Goal: Transaction & Acquisition: Purchase product/service

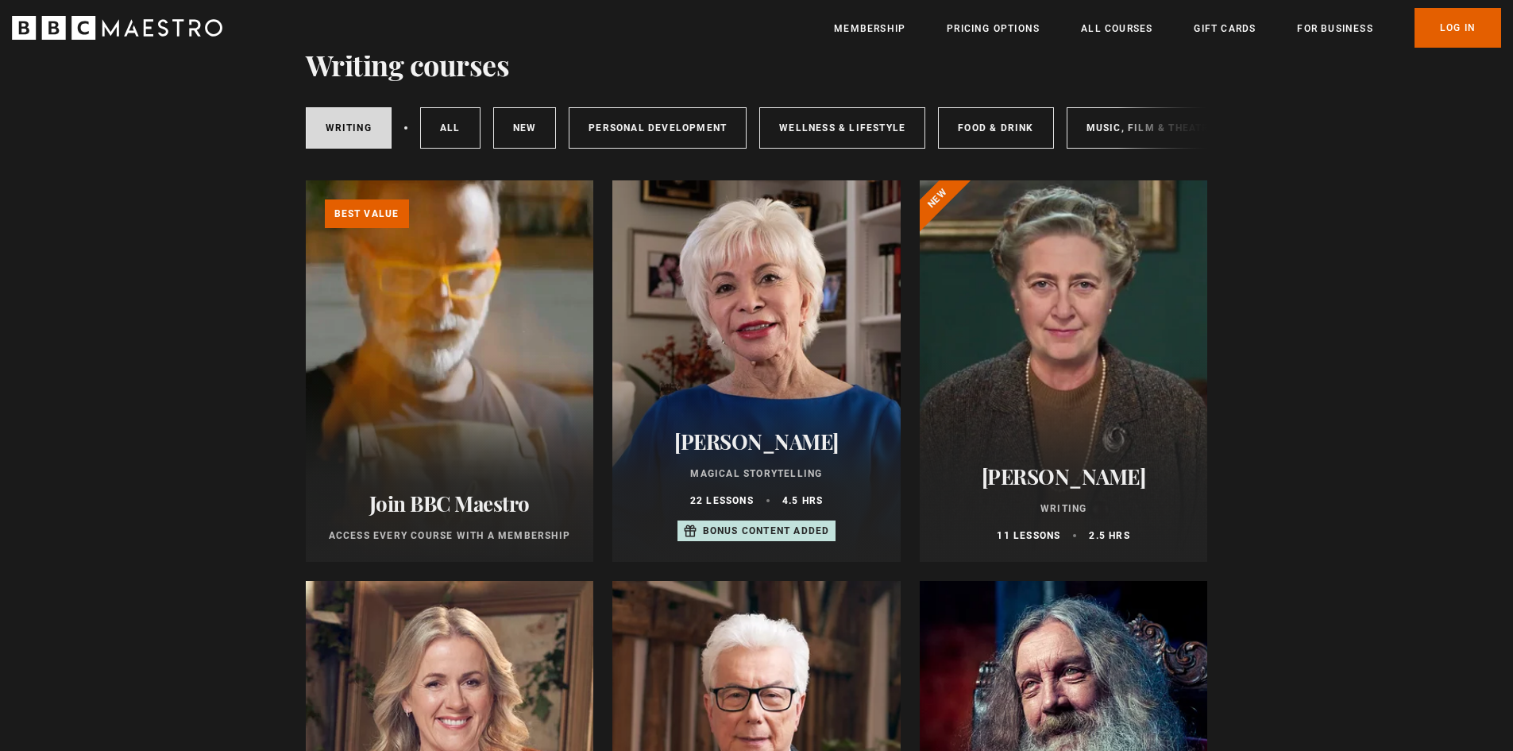
click at [964, 325] on div at bounding box center [1064, 370] width 288 height 381
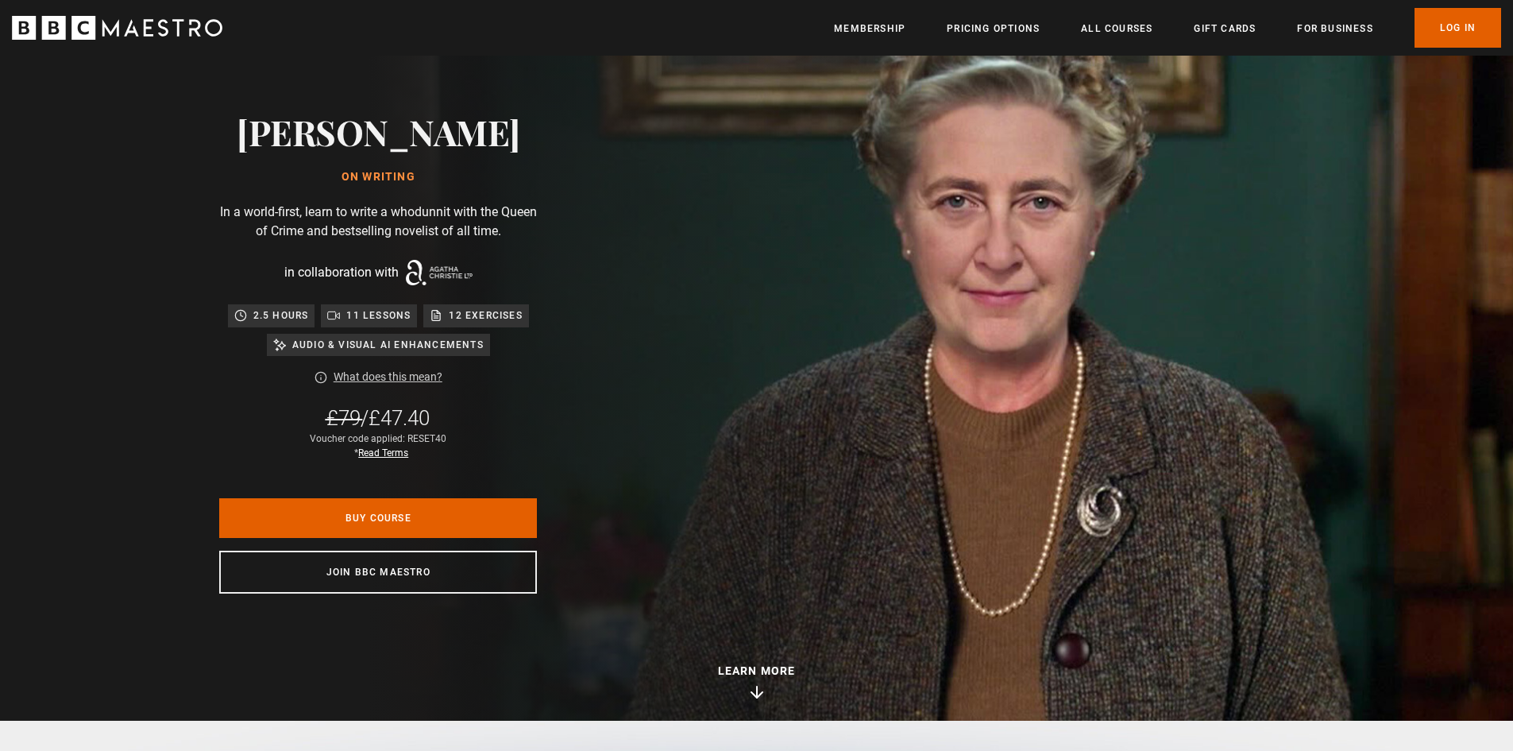
scroll to position [0, 416]
click at [396, 512] on link "Buy Course" at bounding box center [378, 518] width 318 height 40
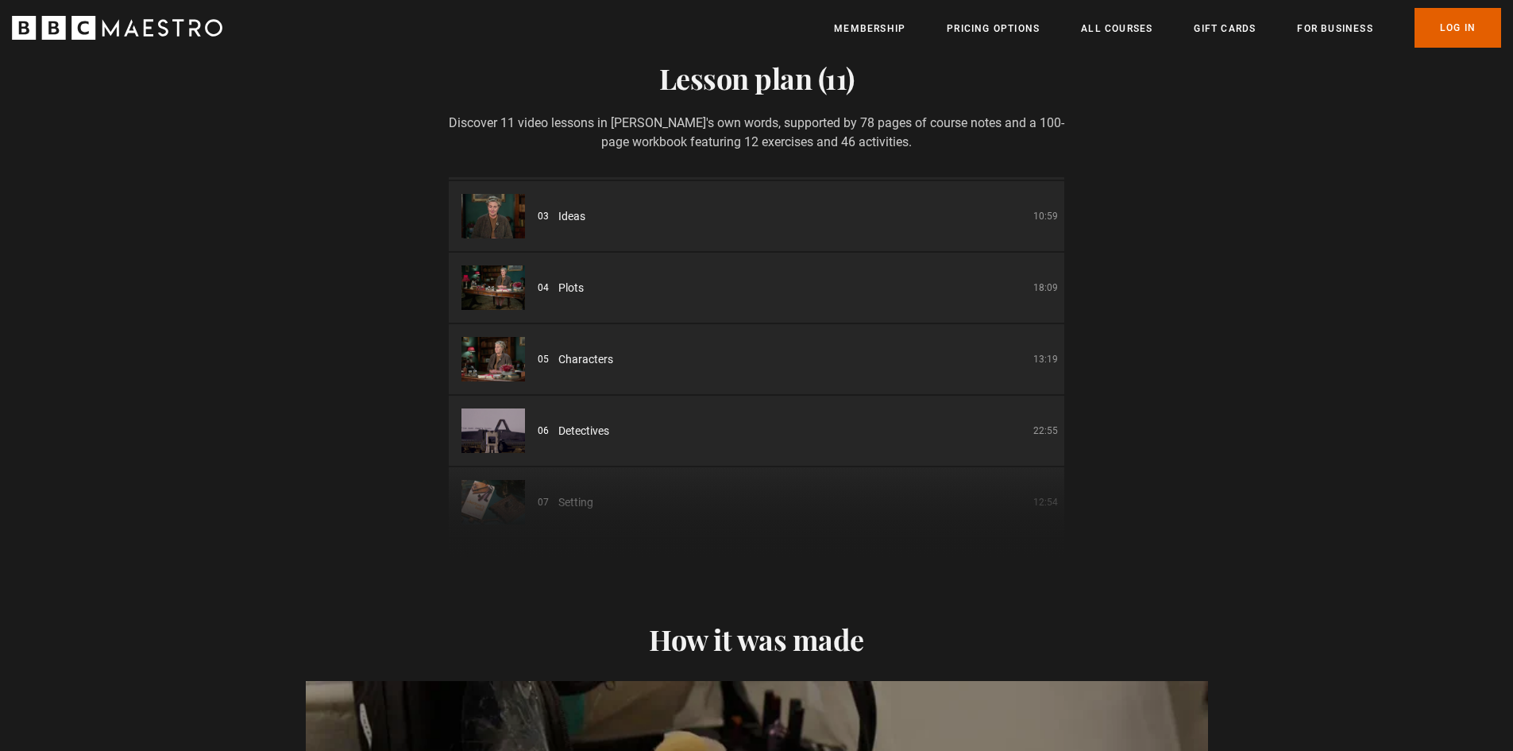
scroll to position [238, 0]
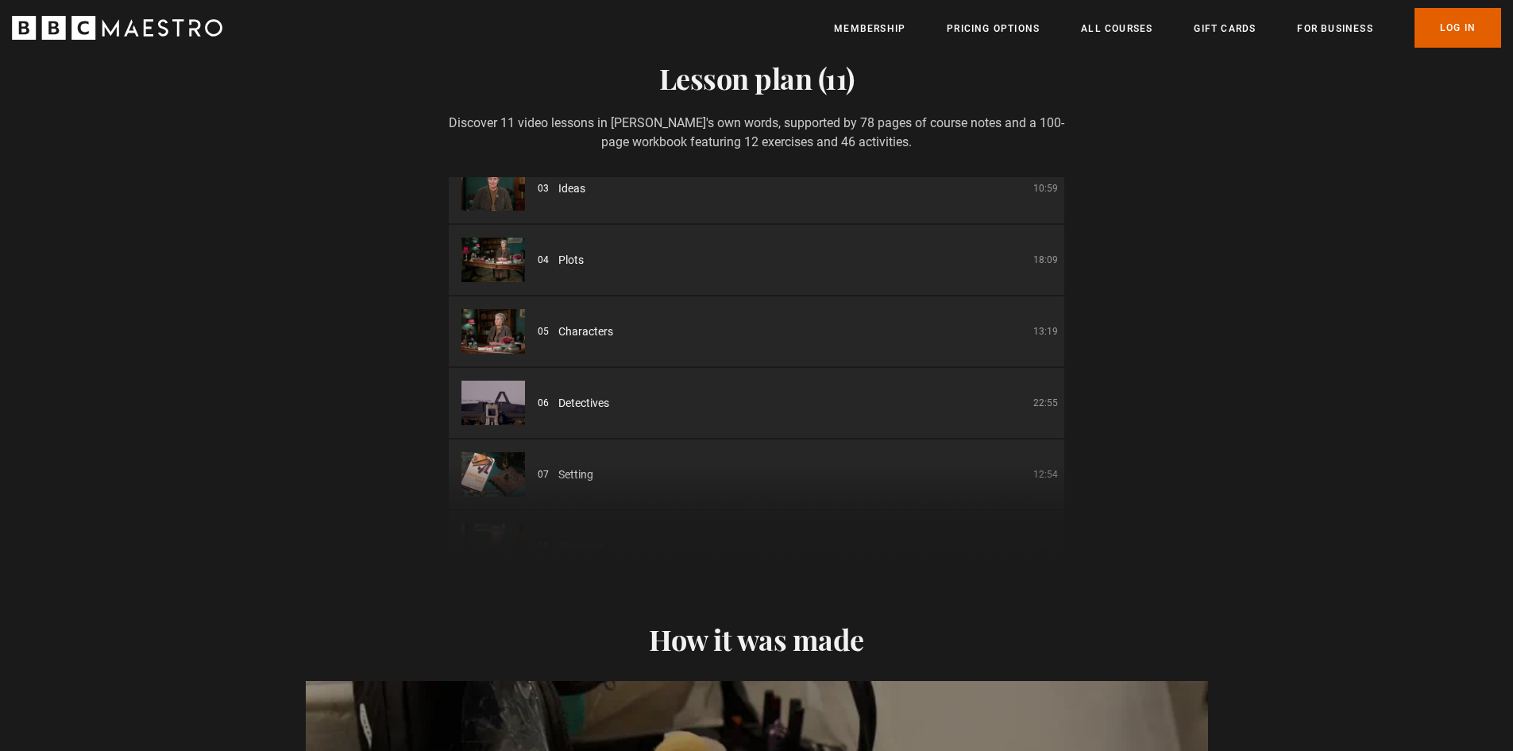
click at [608, 331] on li "05 Characters 13:19" at bounding box center [757, 331] width 616 height 70
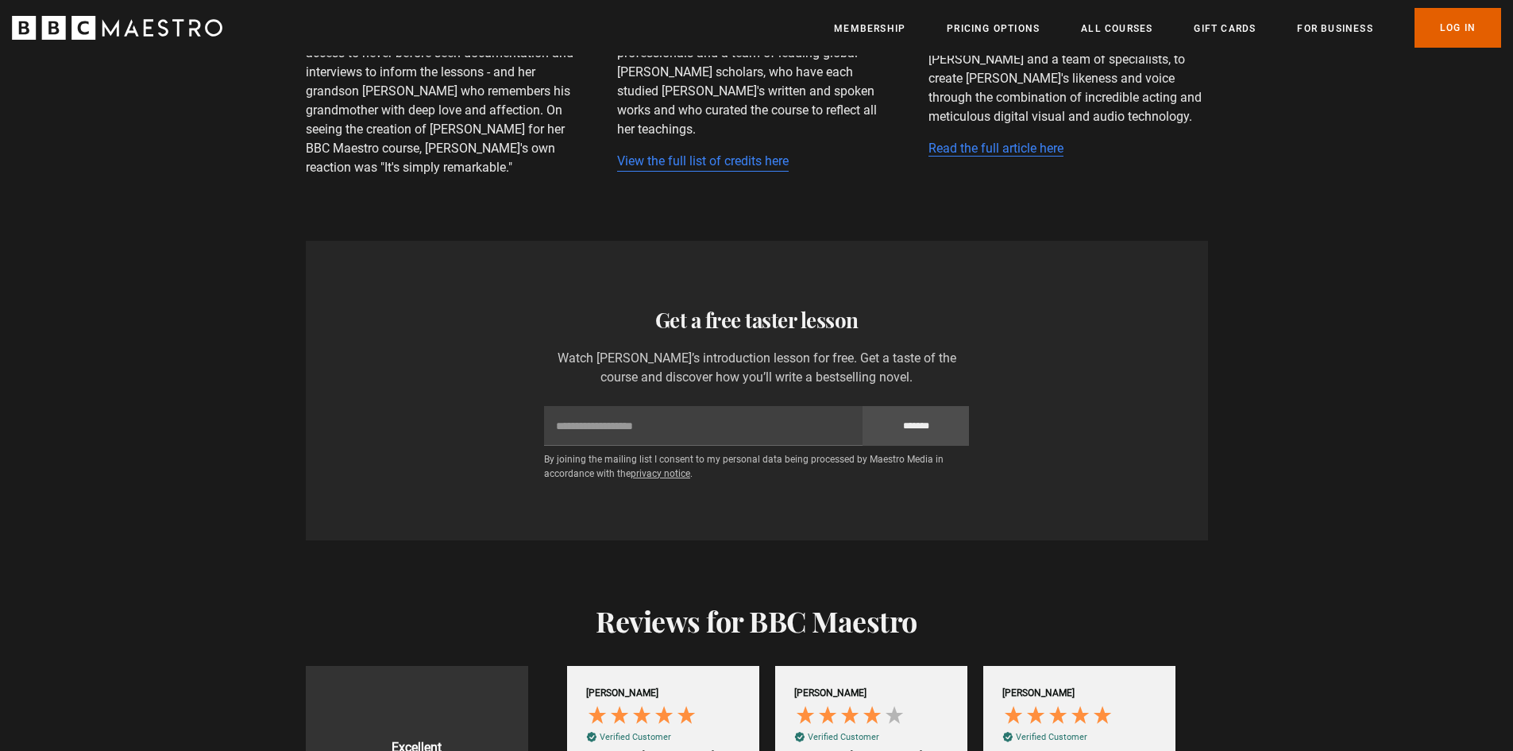
scroll to position [4528, 0]
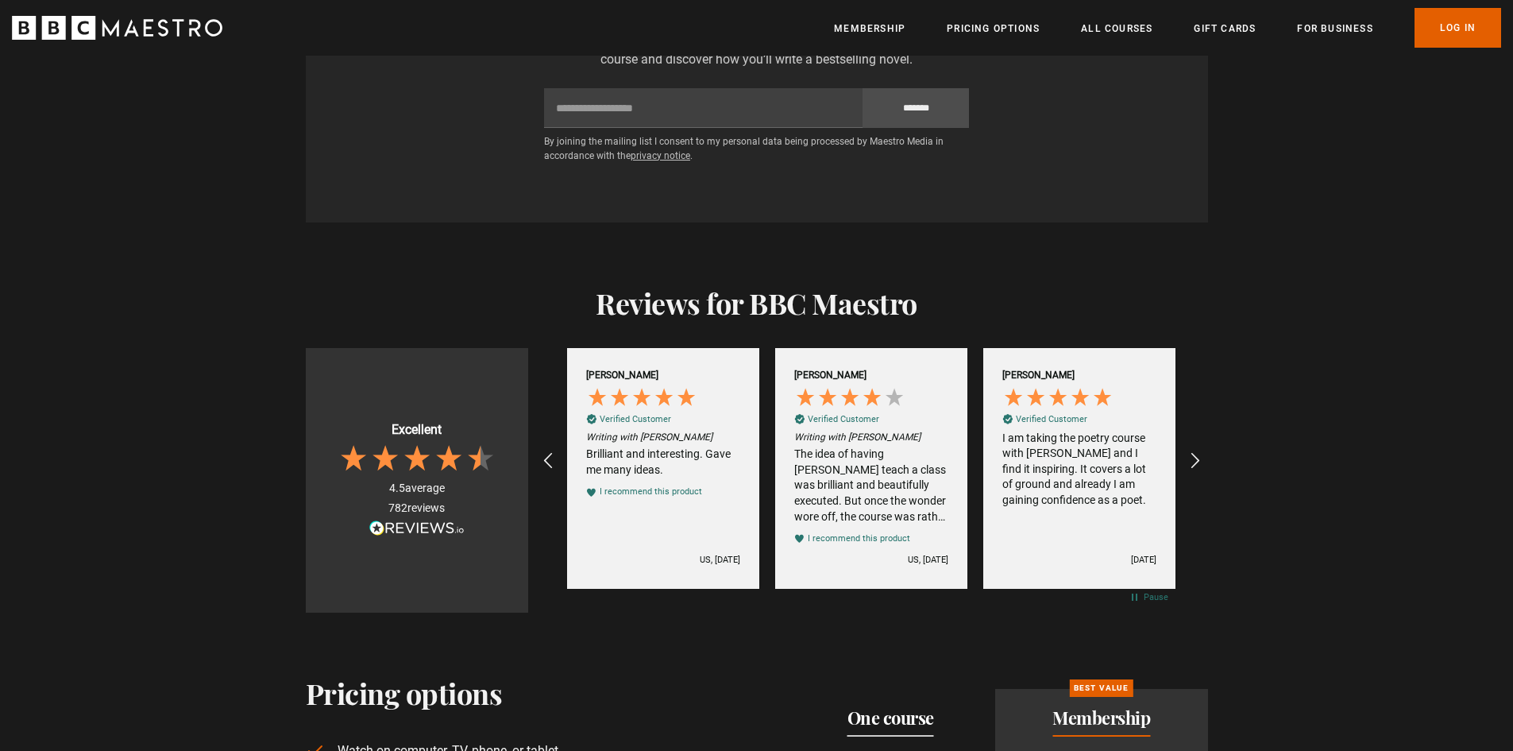
click at [900, 483] on div "The idea of having [PERSON_NAME] teach a class was brilliant and beautifully ex…" at bounding box center [871, 485] width 154 height 78
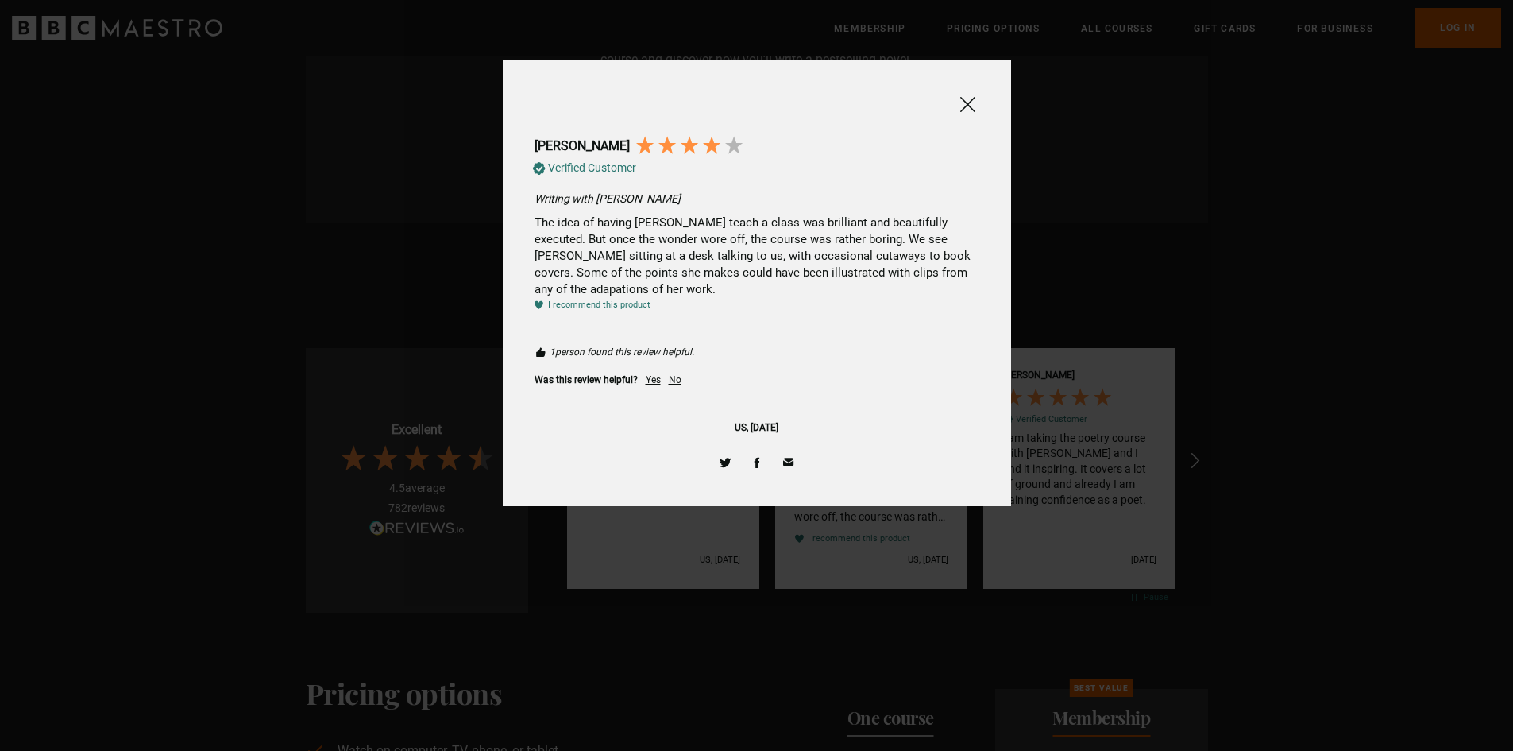
click at [962, 101] on span at bounding box center [967, 105] width 19 height 20
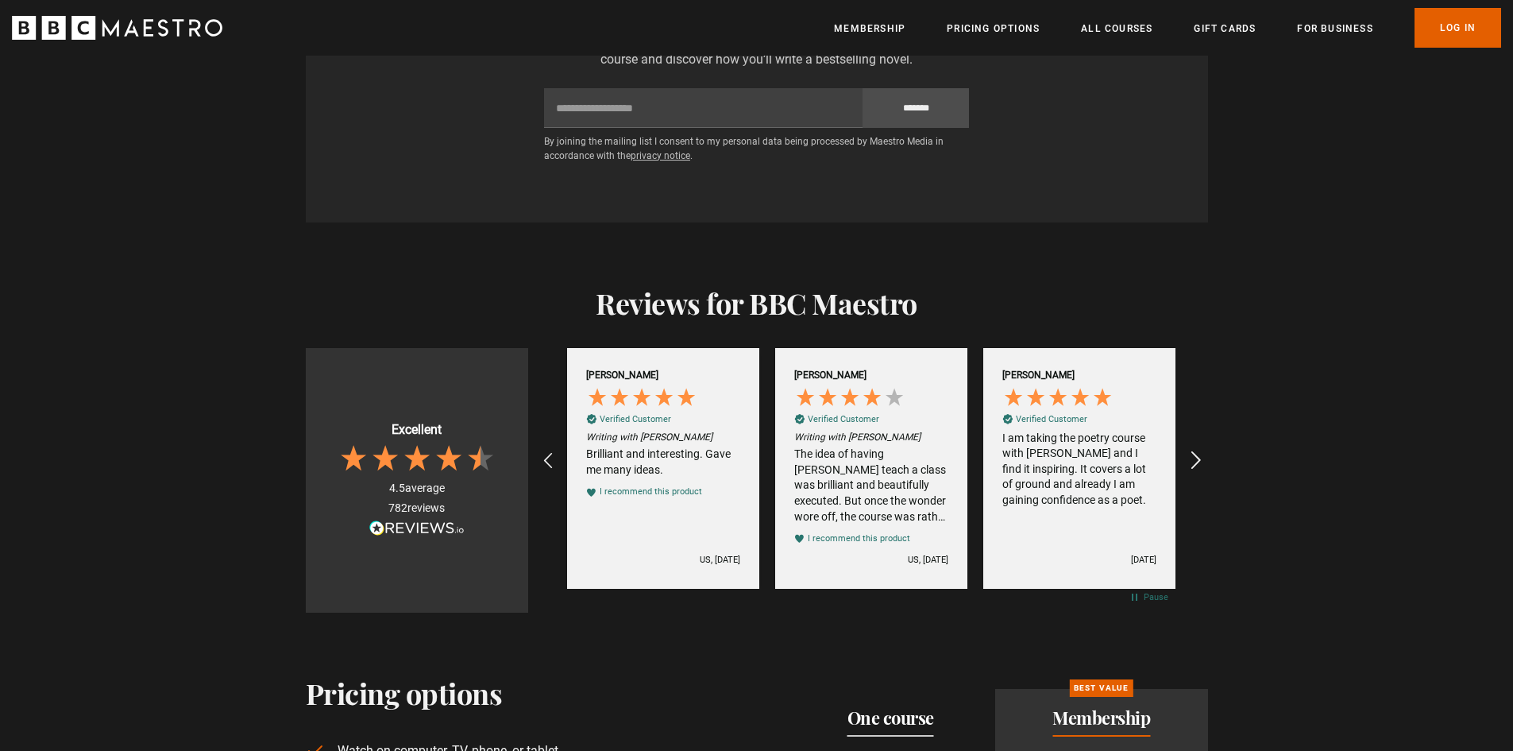
click at [1197, 450] on icon "REVIEWS.io Carousel Scroll Right" at bounding box center [1195, 461] width 22 height 22
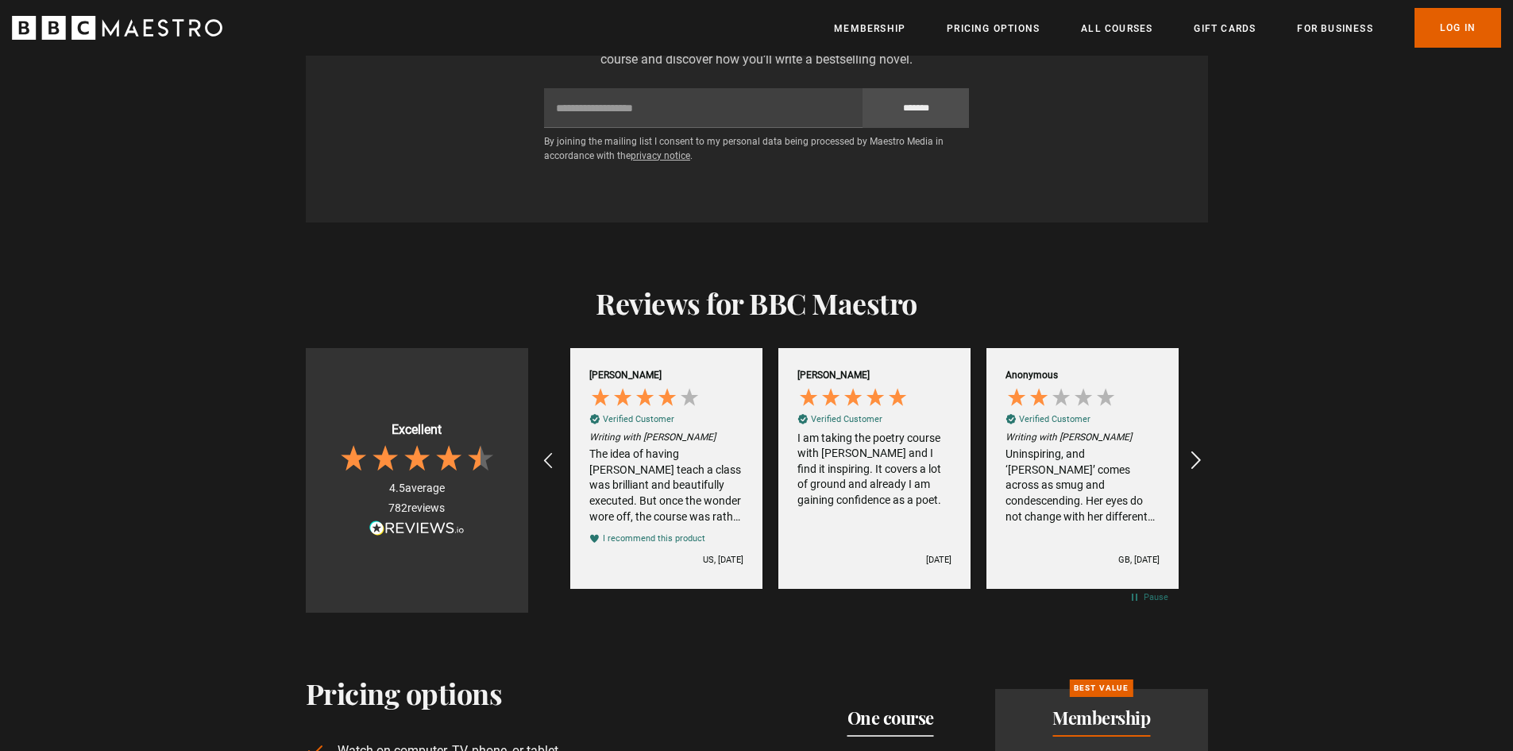
scroll to position [0, 624]
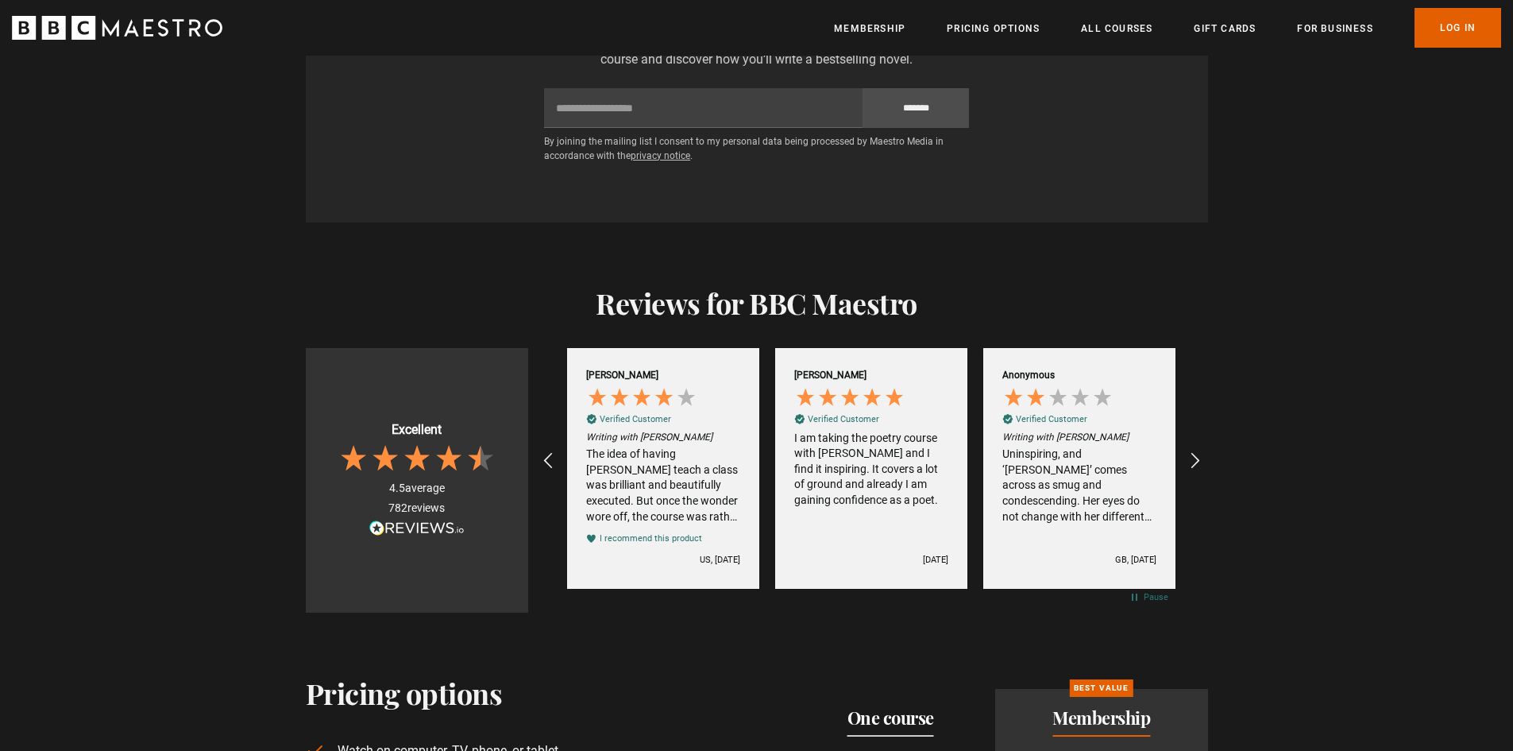
click at [1083, 446] on div "Uninspiring, and ‘[PERSON_NAME]’ comes across as smug and condescending. Her ey…" at bounding box center [1079, 485] width 154 height 78
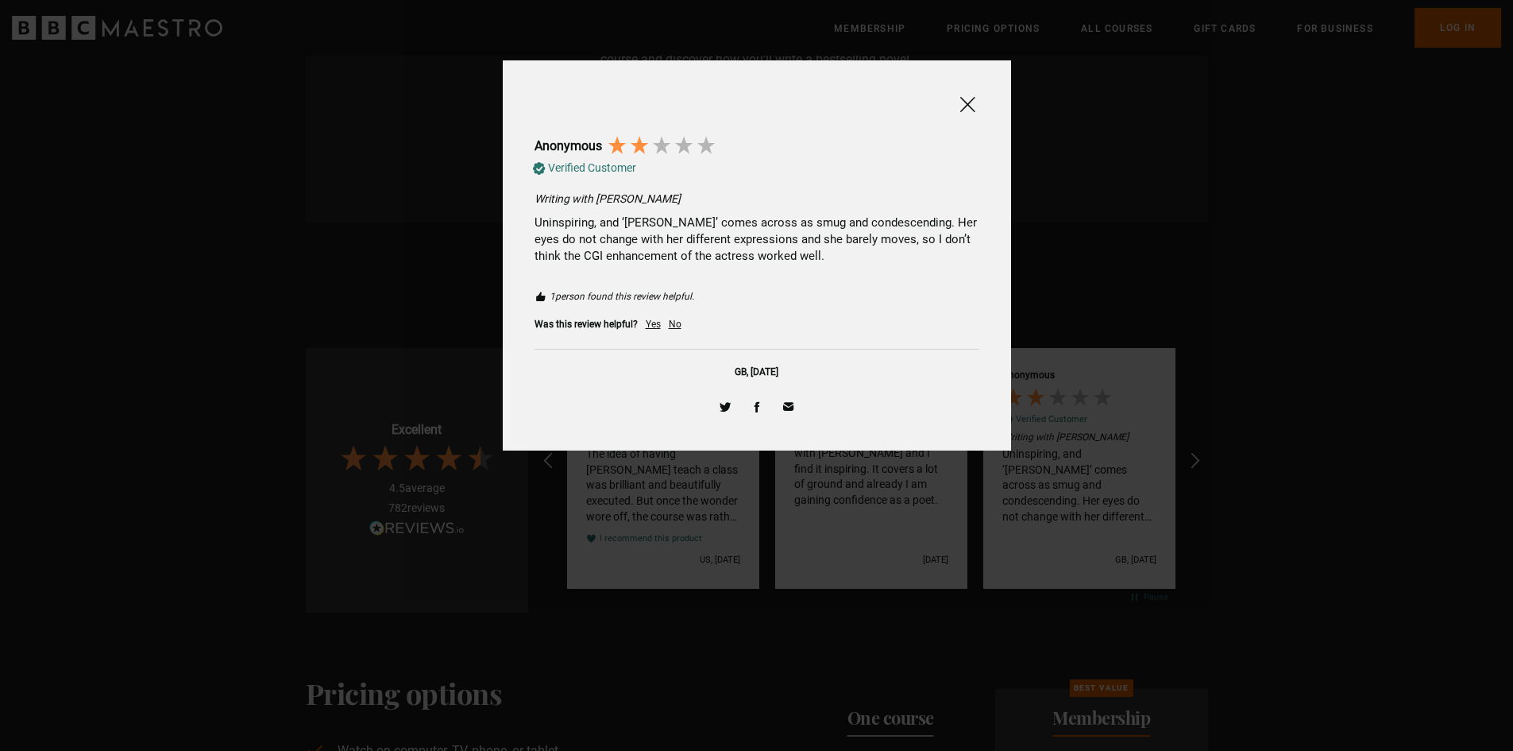
click at [964, 101] on span at bounding box center [967, 105] width 19 height 20
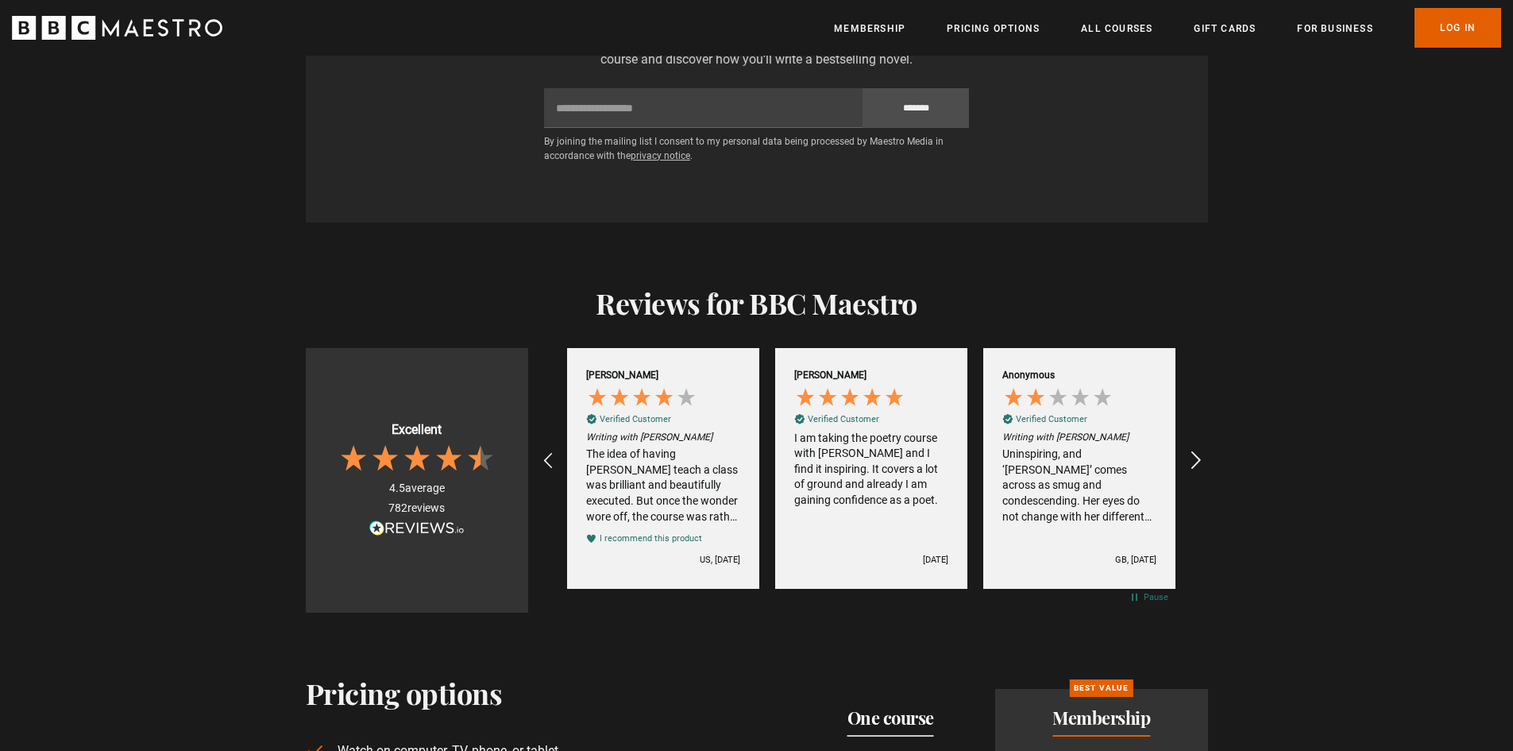
click at [1199, 450] on icon "REVIEWS.io Carousel Scroll Right" at bounding box center [1195, 461] width 22 height 22
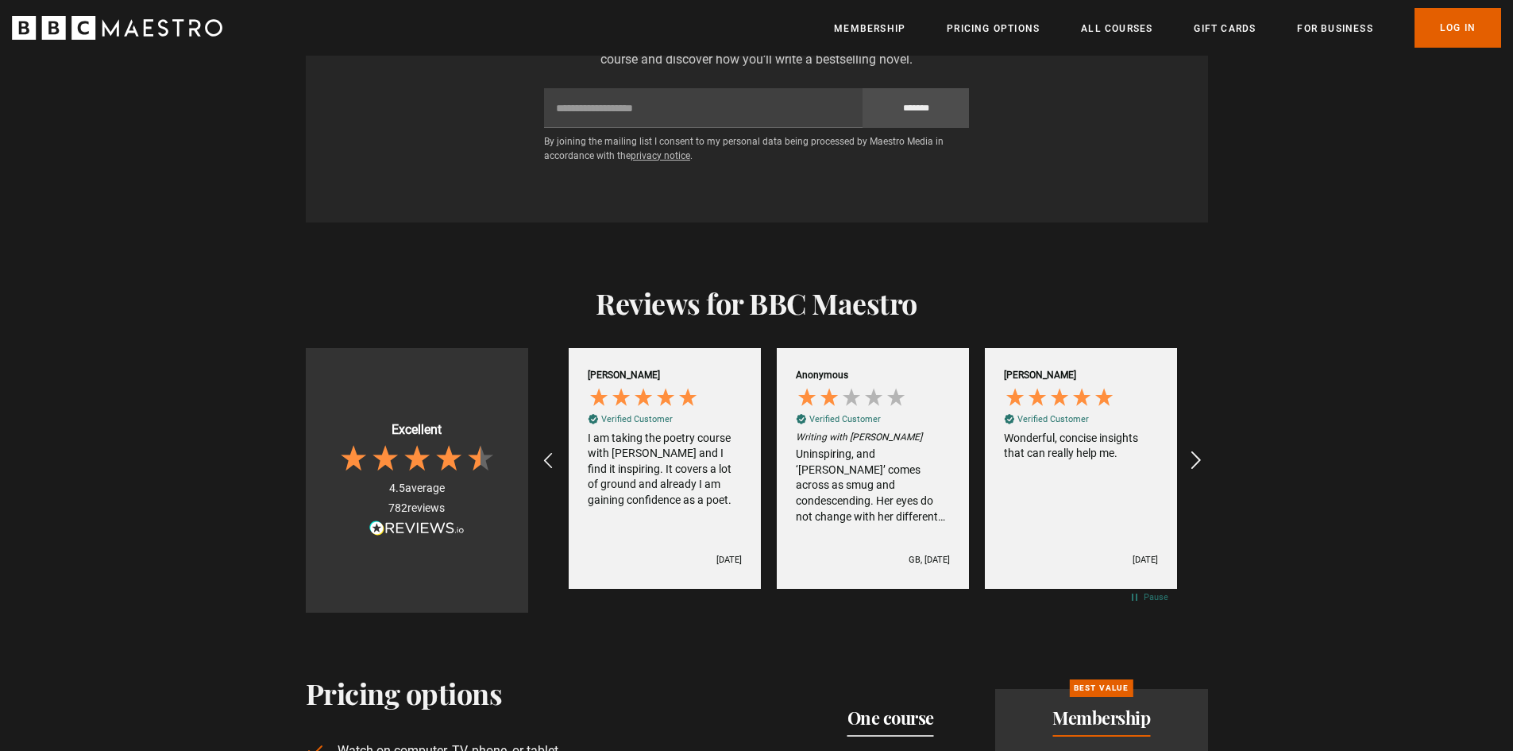
scroll to position [0, 832]
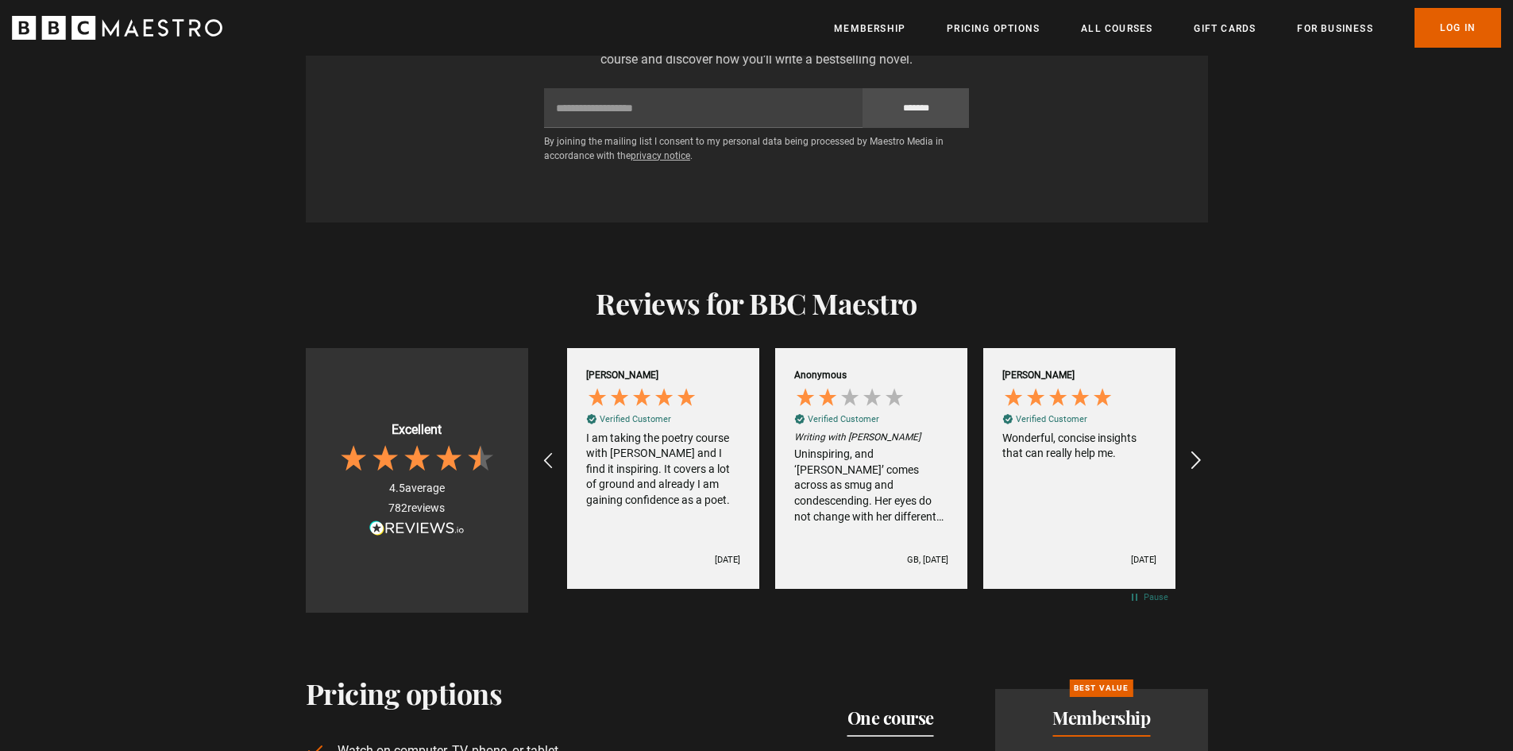
click at [1199, 450] on icon "REVIEWS.io Carousel Scroll Right" at bounding box center [1195, 461] width 22 height 22
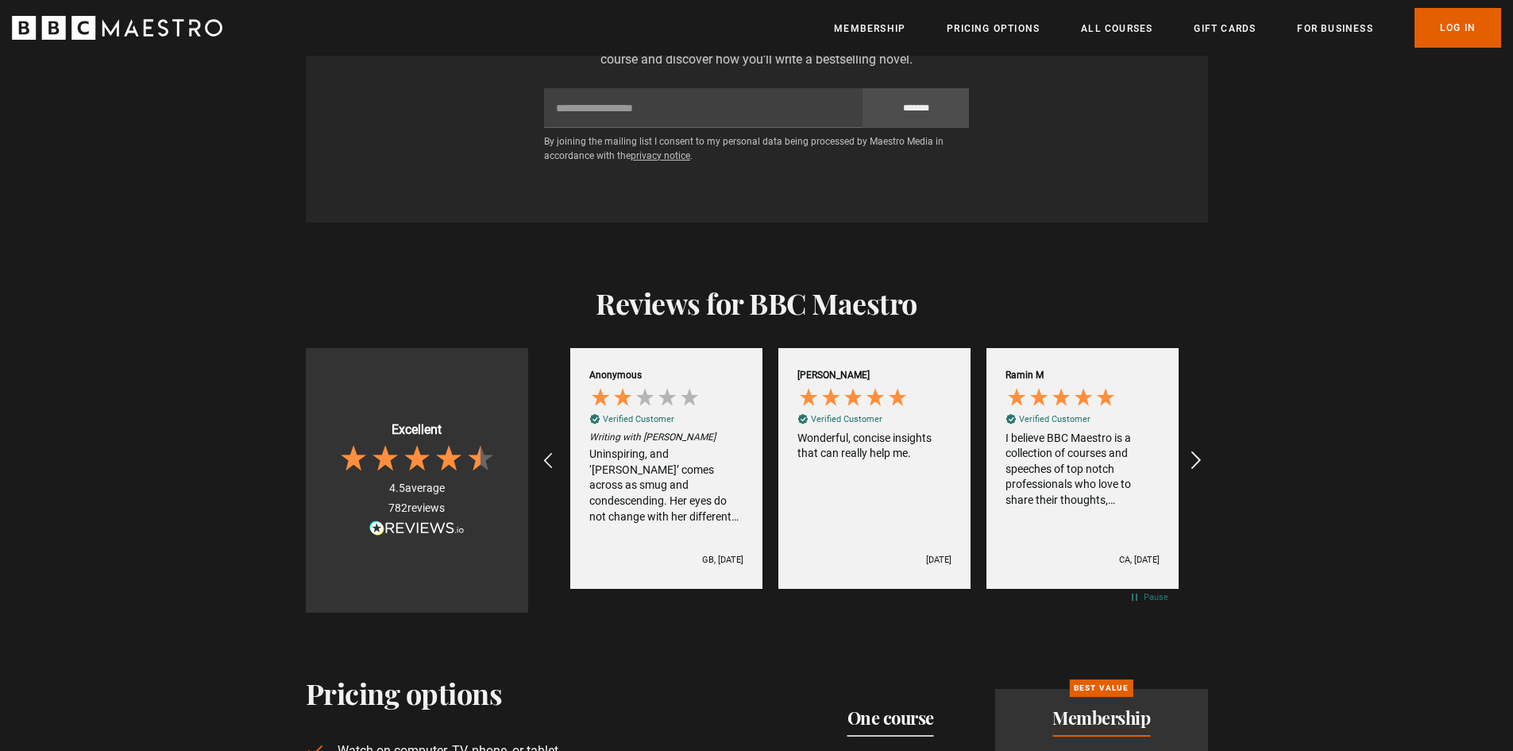
scroll to position [0, 1041]
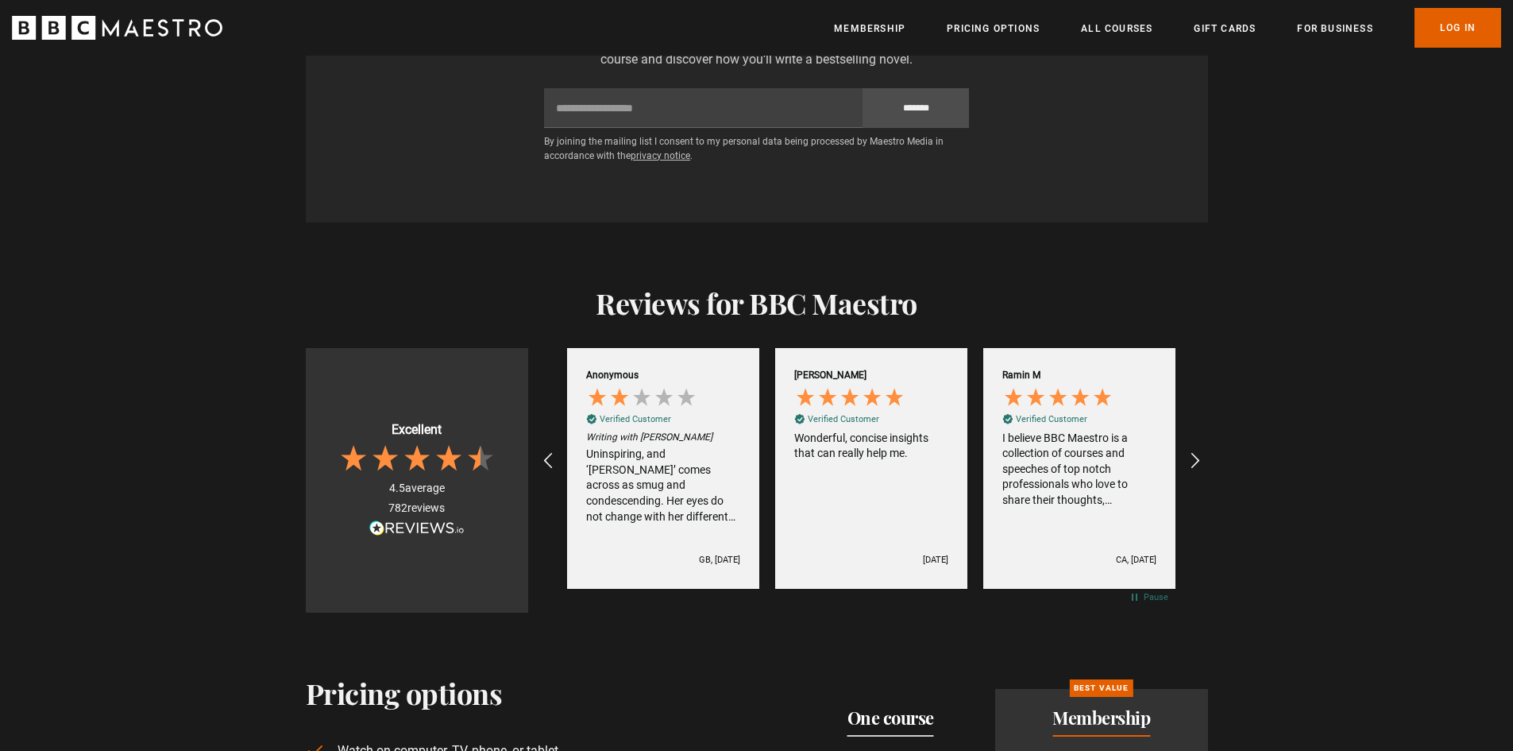
click at [1104, 458] on div "I believe BBC Maestro is a collection of courses and speeches of top notch prof…" at bounding box center [1079, 470] width 154 height 78
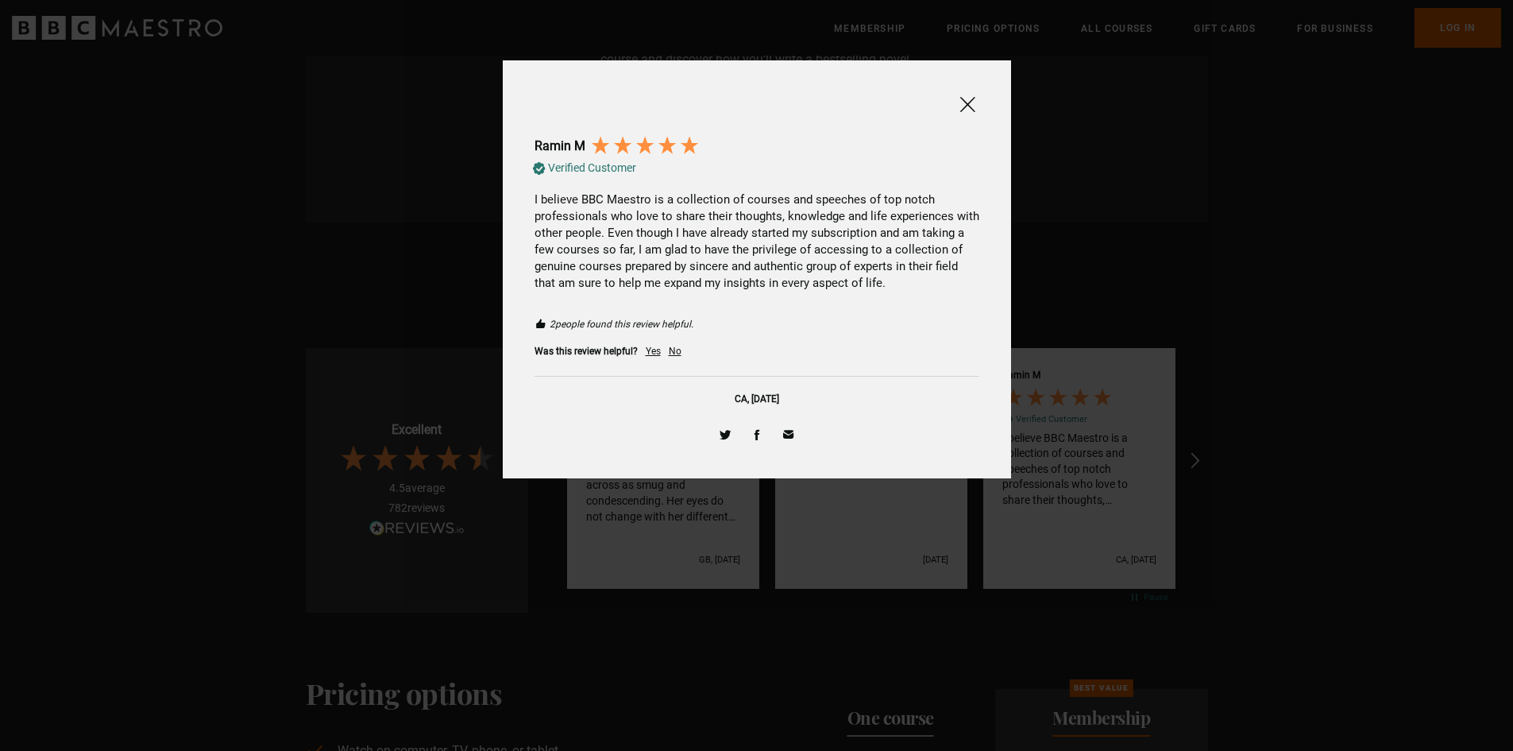
click at [963, 107] on span at bounding box center [967, 105] width 19 height 20
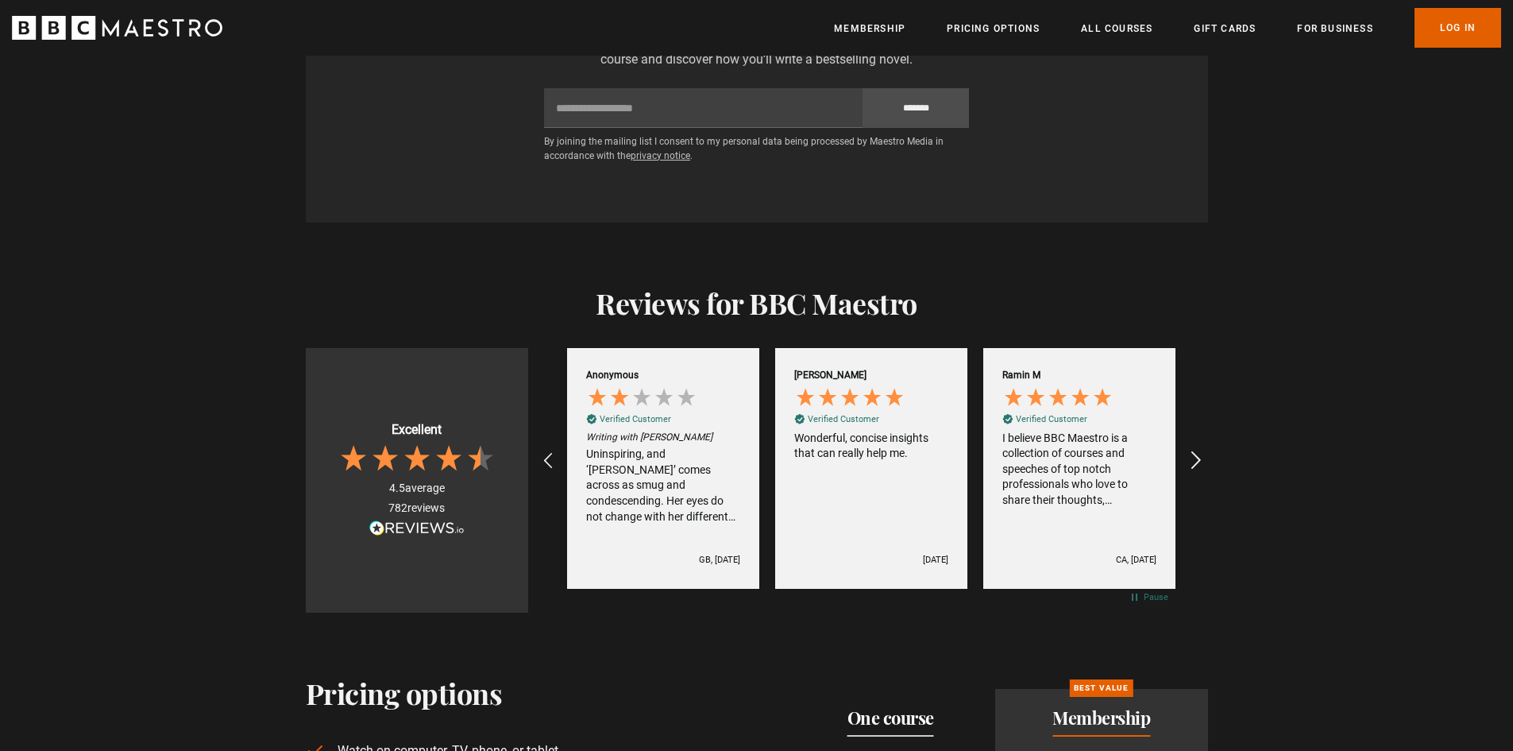
click at [1198, 450] on icon "REVIEWS.io Carousel Scroll Right" at bounding box center [1195, 461] width 22 height 22
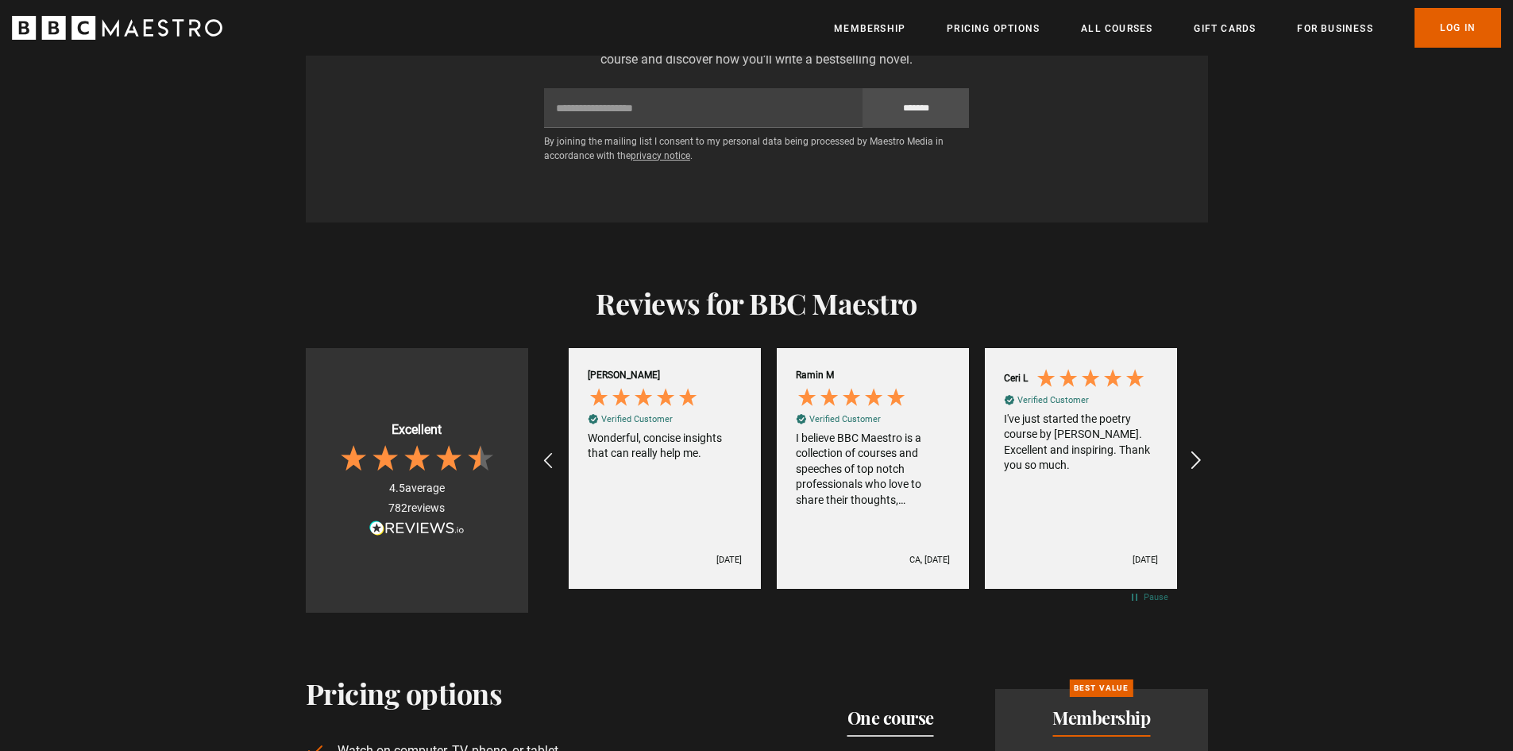
scroll to position [0, 1249]
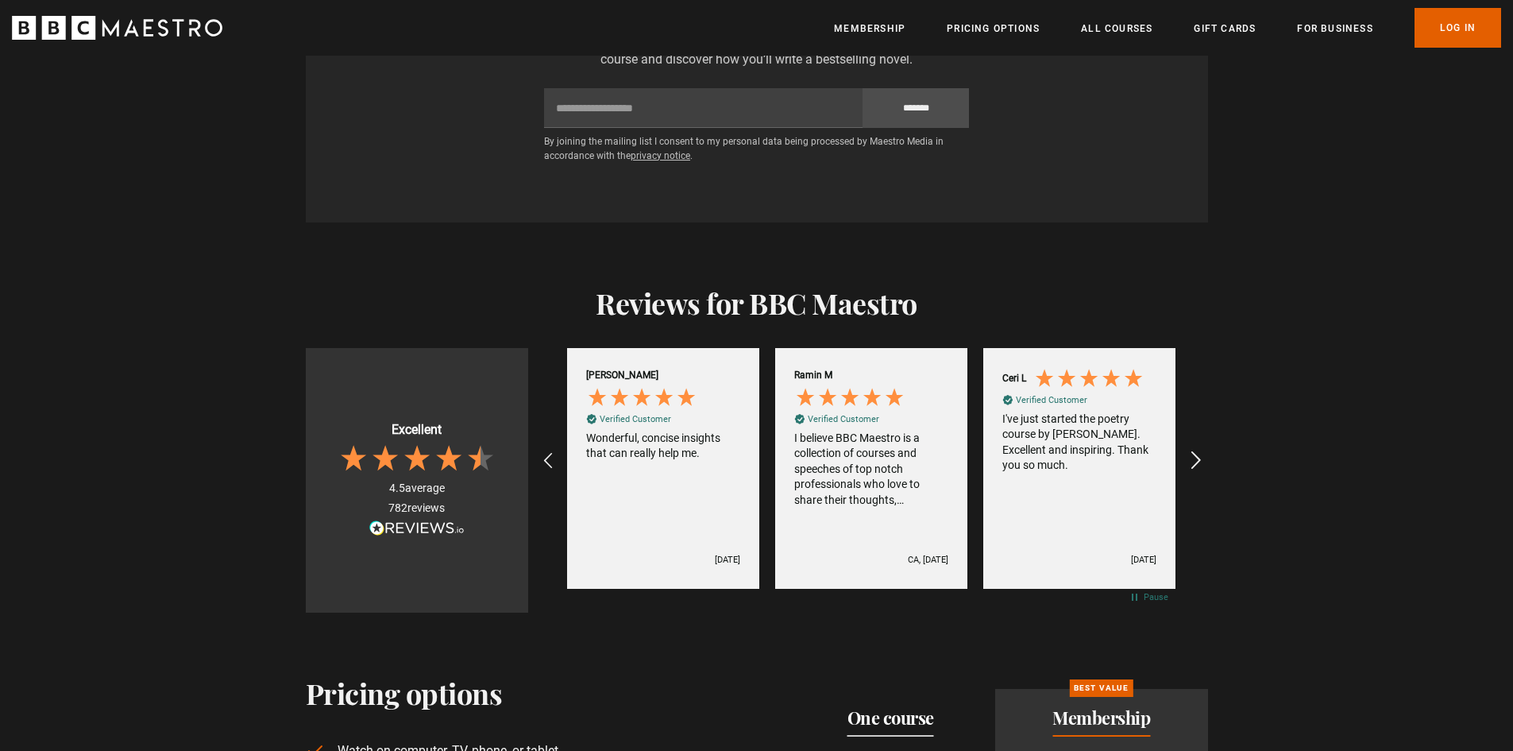
click at [1198, 450] on icon "REVIEWS.io Carousel Scroll Right" at bounding box center [1195, 461] width 22 height 22
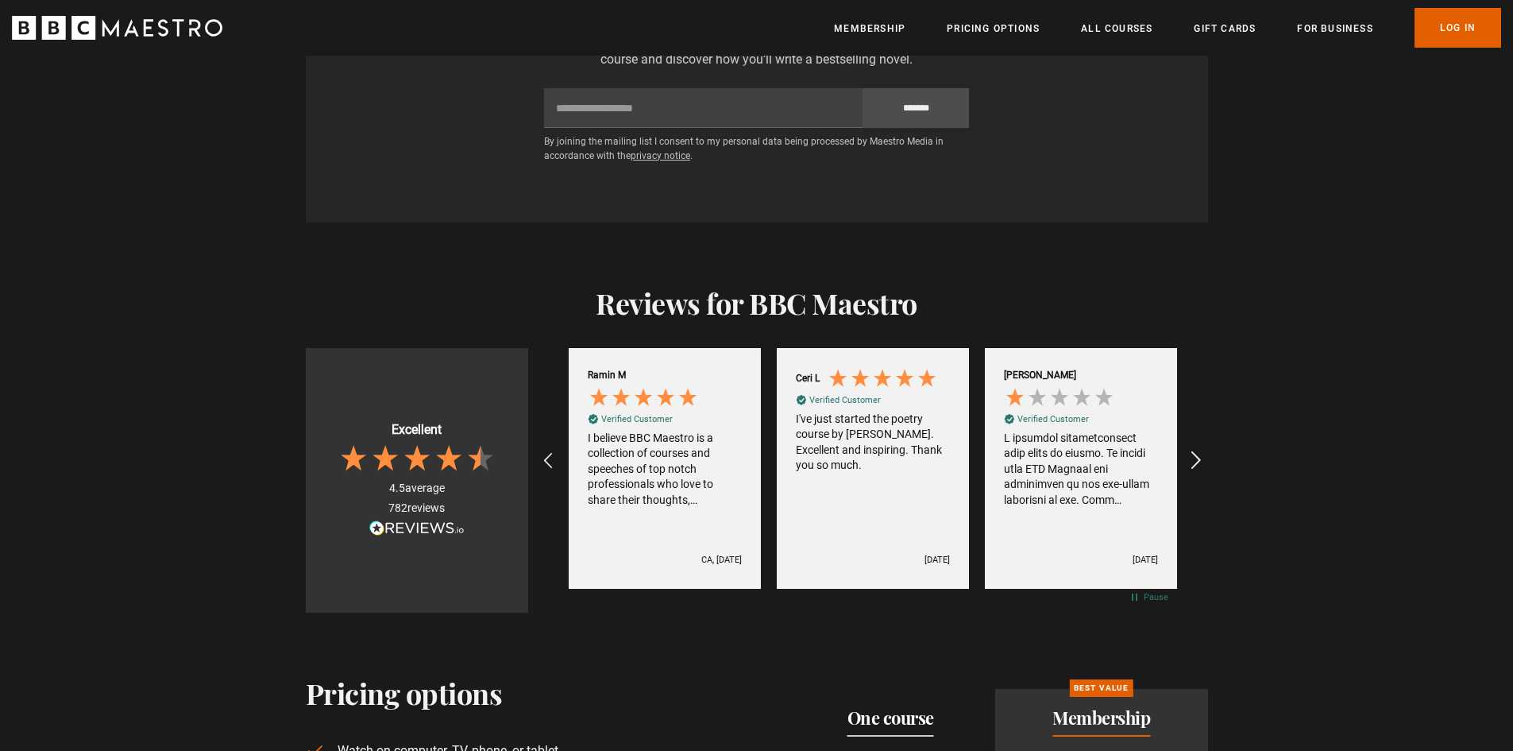
scroll to position [0, 1457]
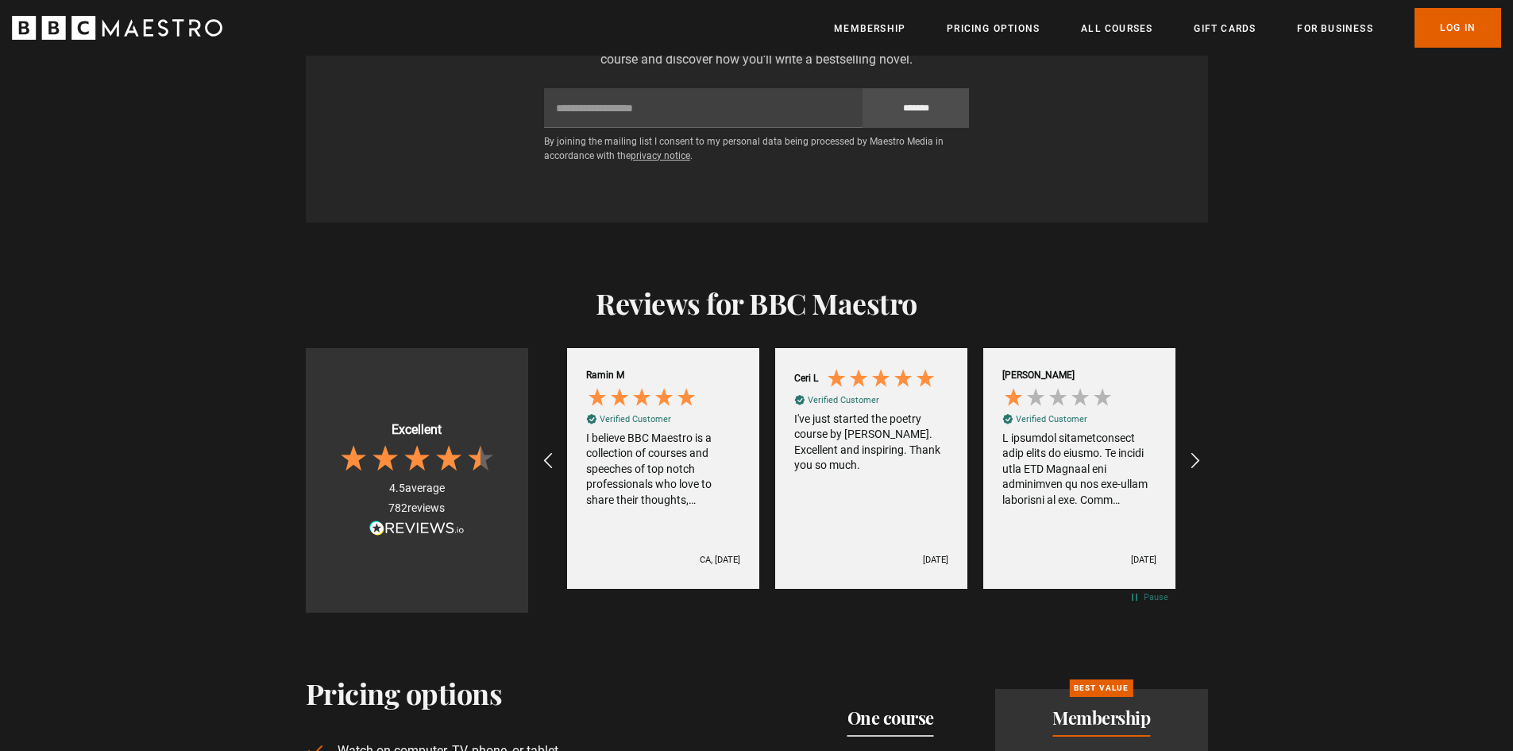
click at [1122, 431] on div "Review by Marc A, 1 out of 5 stars" at bounding box center [1079, 470] width 154 height 78
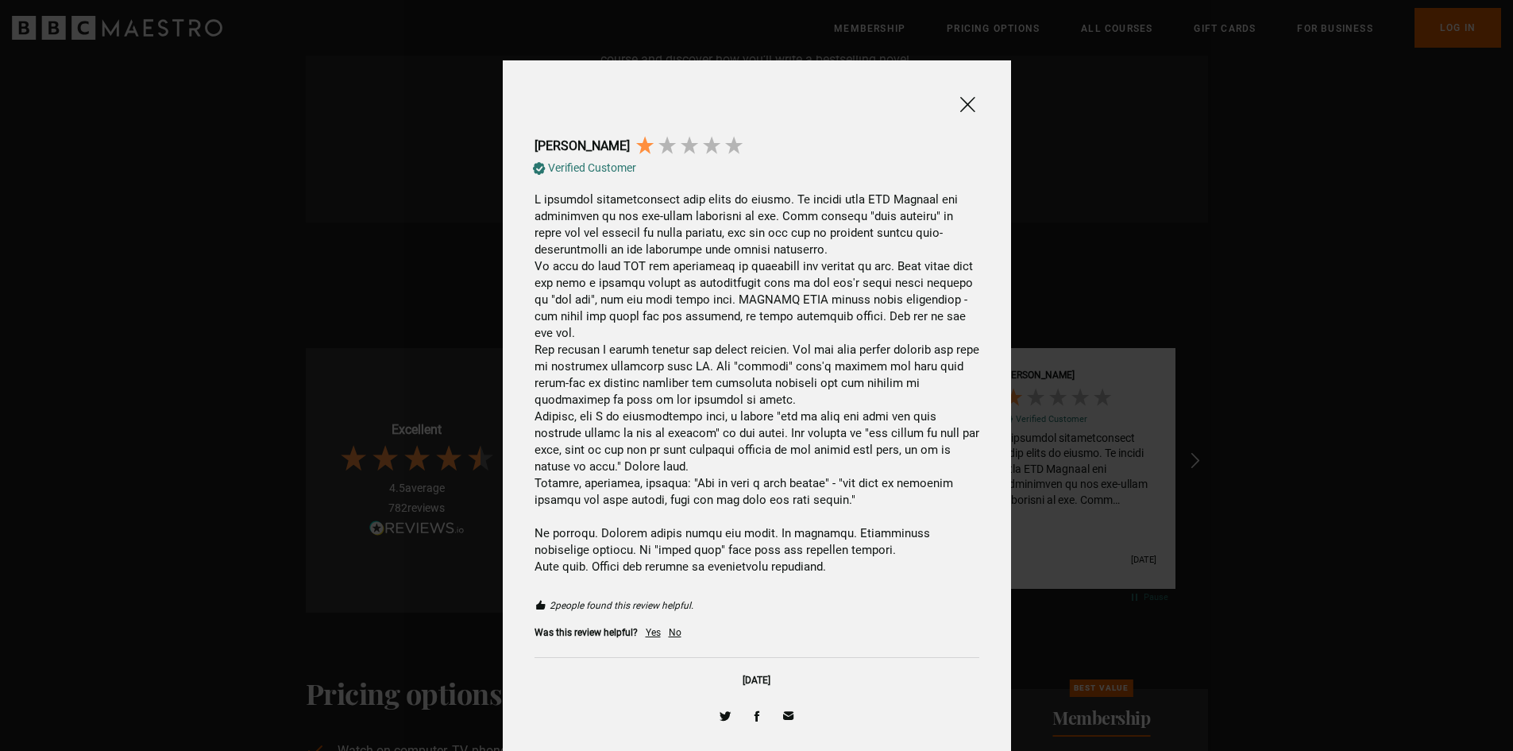
click at [963, 99] on span at bounding box center [967, 105] width 19 height 20
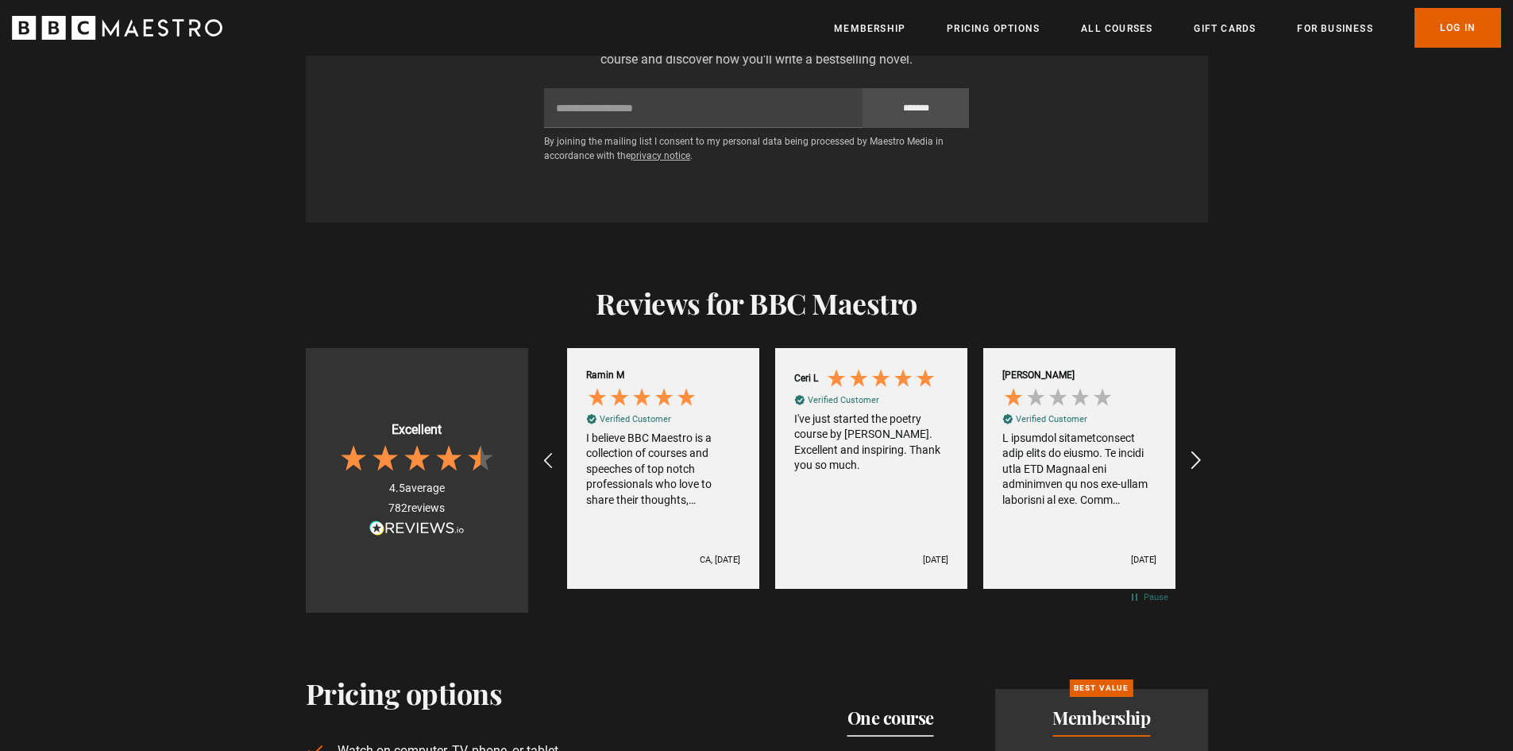
click at [1195, 450] on icon "REVIEWS.io Carousel Scroll Right" at bounding box center [1195, 461] width 22 height 22
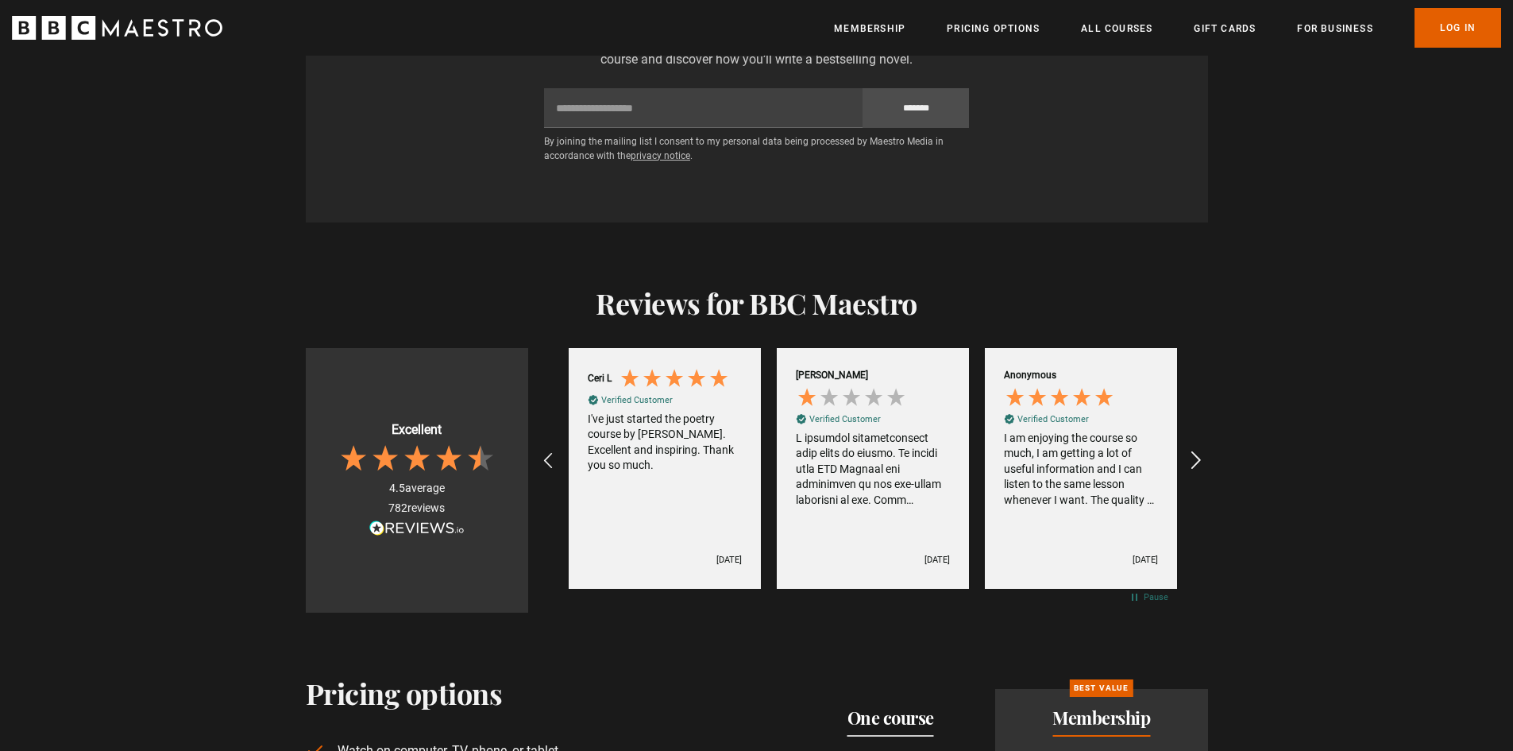
scroll to position [0, 1665]
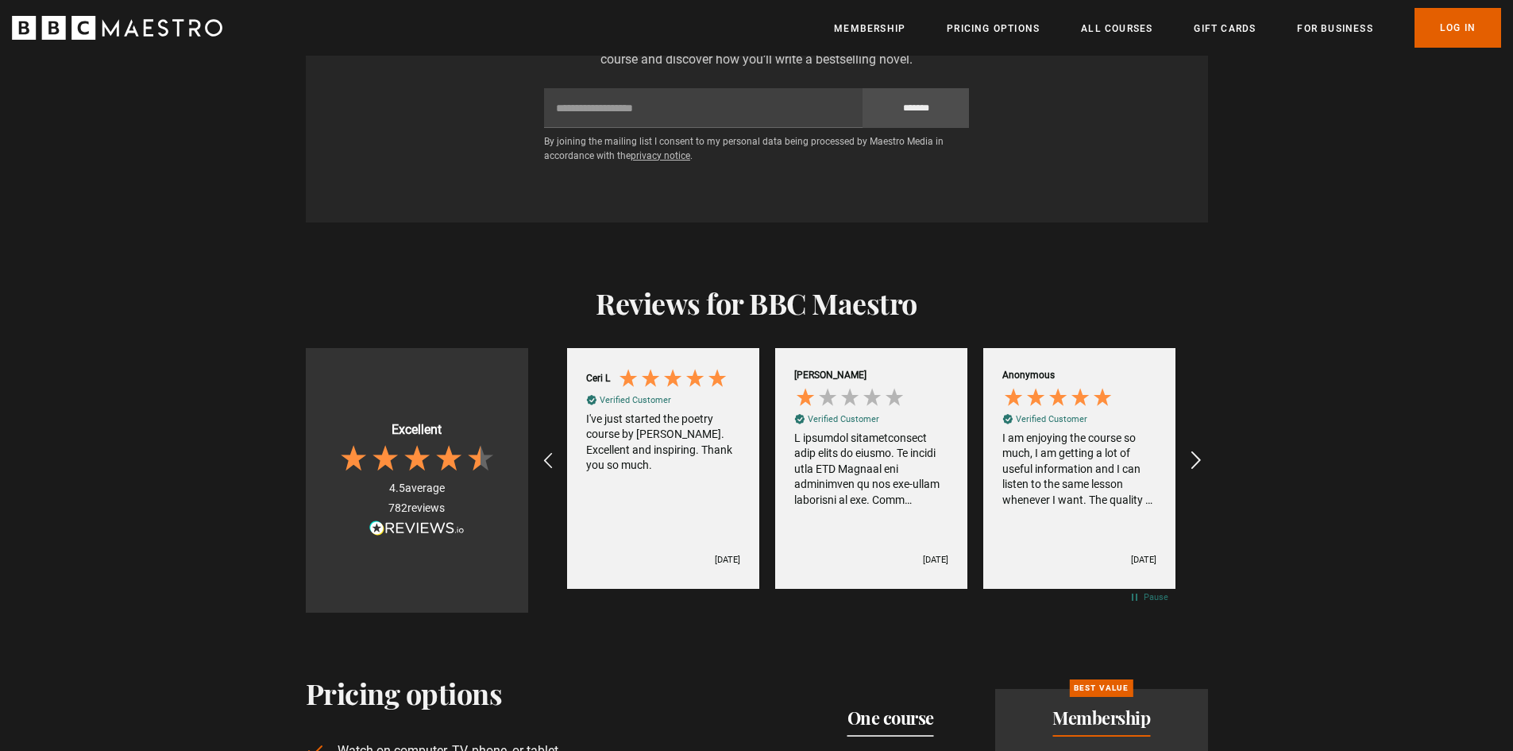
click at [1195, 450] on icon "REVIEWS.io Carousel Scroll Right" at bounding box center [1195, 461] width 22 height 22
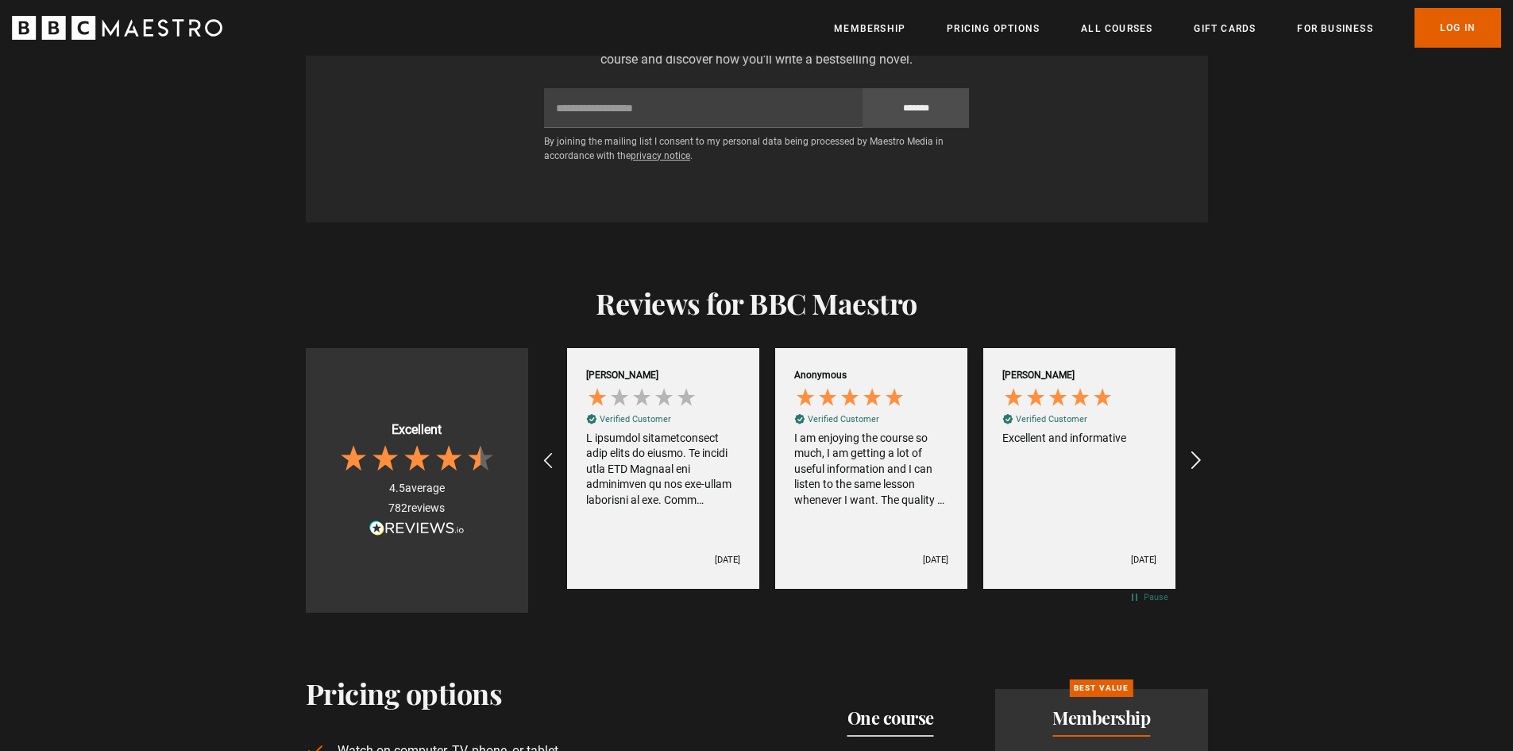
click at [1195, 450] on icon "REVIEWS.io Carousel Scroll Right" at bounding box center [1195, 461] width 22 height 22
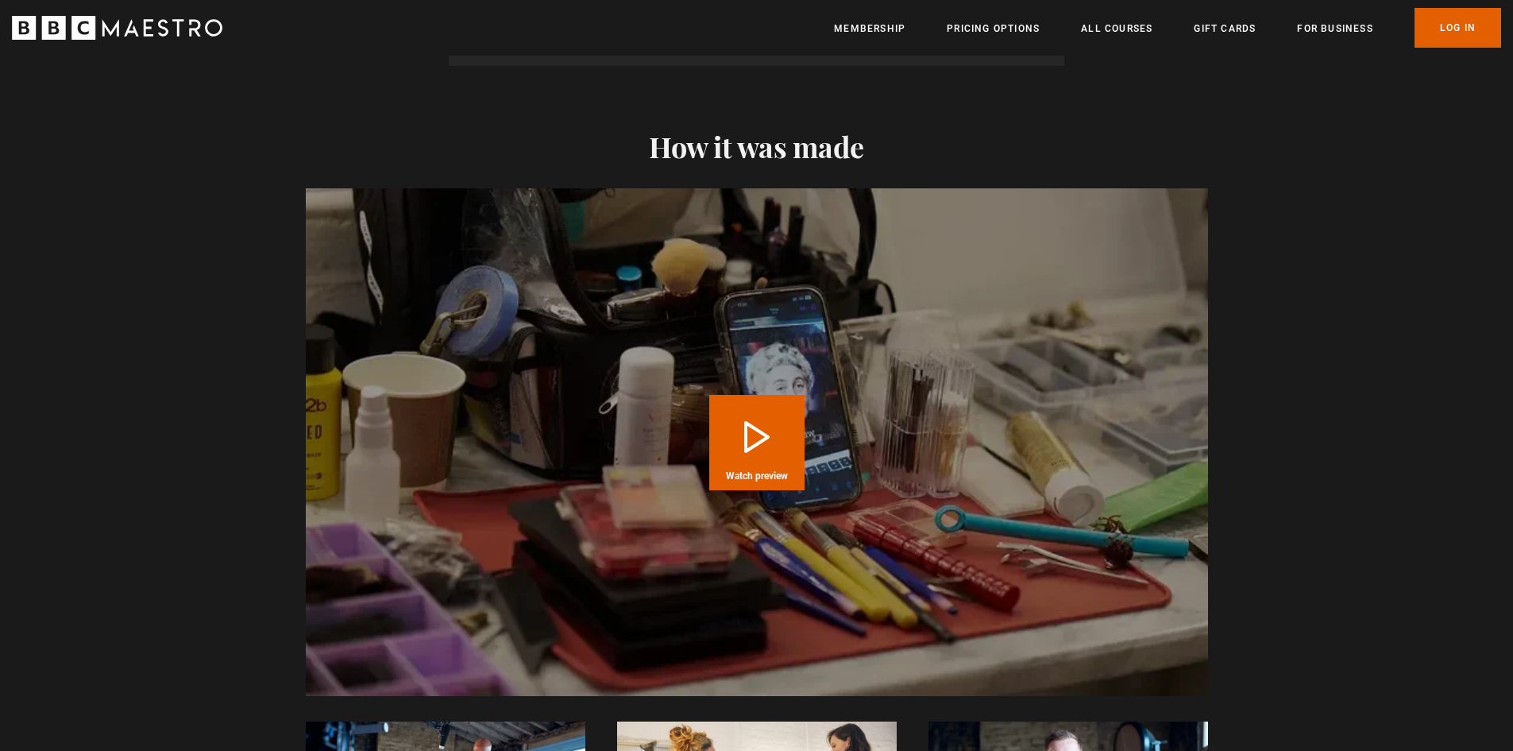
scroll to position [3018, 0]
